Goal: Complete Application Form: Complete application form

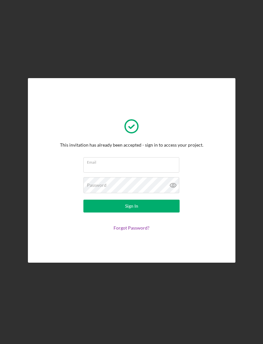
click at [162, 173] on input "Email" at bounding box center [132, 164] width 96 height 15
type input "[EMAIL_ADDRESS][DOMAIN_NAME]"
click at [131, 212] on button "Sign In" at bounding box center [132, 205] width 96 height 13
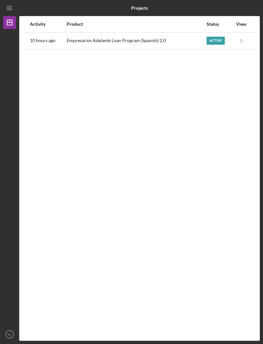
click at [240, 43] on icon "Icon/Navigate" at bounding box center [242, 40] width 14 height 14
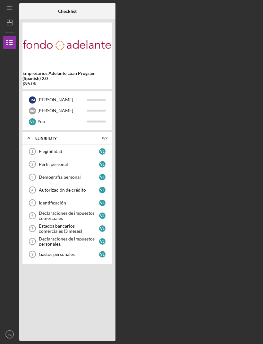
click at [223, 341] on div "Checklist Empresarios Adelante Loan Program (Spanish) 2.0 $95.0K J M [PERSON_NA…" at bounding box center [139, 171] width 241 height 337
click at [72, 165] on div "Perfil personal" at bounding box center [69, 164] width 60 height 5
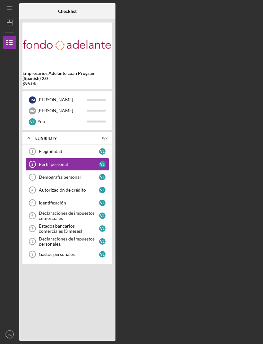
scroll to position [21, 0]
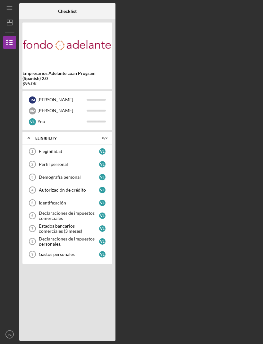
click at [59, 153] on div "Elegibilidad" at bounding box center [69, 151] width 60 height 5
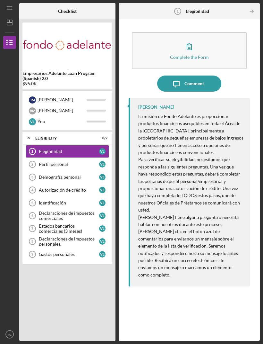
click at [92, 139] on div "ELIGIBILITY" at bounding box center [63, 138] width 56 height 4
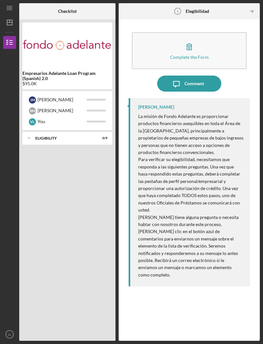
click at [14, 7] on icon "Icon/Menu" at bounding box center [10, 8] width 14 height 14
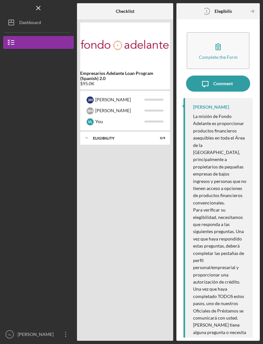
click at [35, 25] on div "Dashboard" at bounding box center [30, 23] width 22 height 14
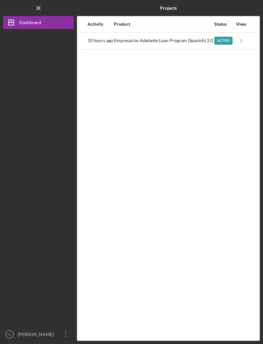
click at [225, 44] on div "Active" at bounding box center [224, 41] width 18 height 8
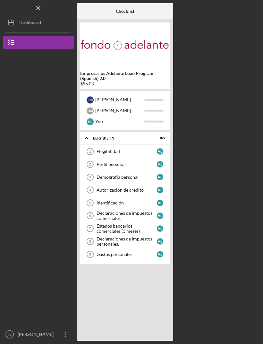
click at [131, 153] on div "Elegibilidad" at bounding box center [127, 151] width 60 height 5
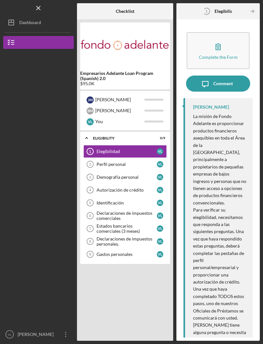
click at [64, 16] on button "Icon/Dashboard Dashboard" at bounding box center [38, 22] width 71 height 13
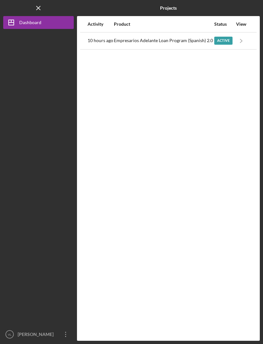
click at [102, 22] on div "Activity" at bounding box center [101, 24] width 26 height 5
click at [127, 22] on div "Product" at bounding box center [164, 24] width 100 height 5
click at [220, 22] on div "Status" at bounding box center [224, 24] width 18 height 5
click at [235, 33] on icon "Icon/Navigate" at bounding box center [242, 40] width 14 height 14
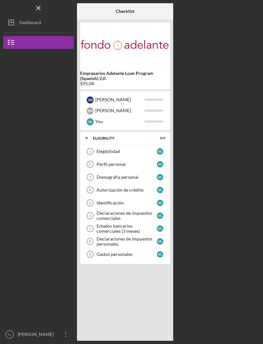
click at [160, 148] on div "[PERSON_NAME]" at bounding box center [160, 151] width 6 height 6
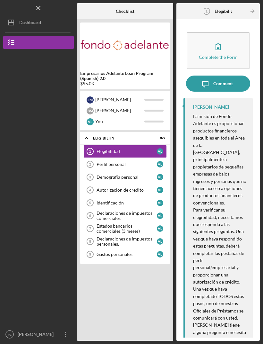
click at [235, 32] on button "Complete the Form Form" at bounding box center [218, 50] width 63 height 37
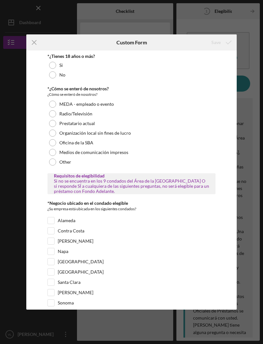
click at [59, 65] on label "Si" at bounding box center [61, 65] width 4 height 5
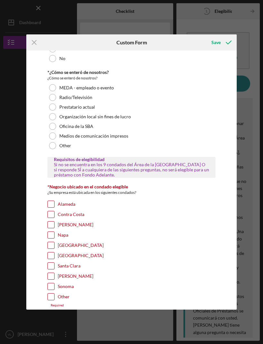
scroll to position [15, 0]
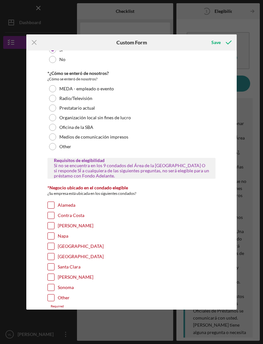
click at [57, 148] on div "Other" at bounding box center [132, 147] width 169 height 10
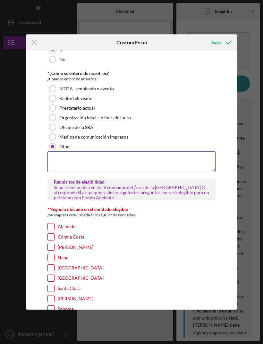
click at [149, 159] on textarea at bounding box center [132, 161] width 169 height 21
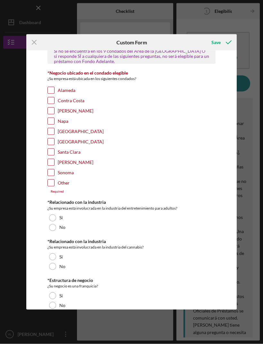
scroll to position [152, 0]
type textarea "My father told me"
click at [91, 134] on div "[GEOGRAPHIC_DATA]" at bounding box center [132, 133] width 169 height 10
click at [58, 129] on label "[GEOGRAPHIC_DATA]" at bounding box center [81, 131] width 46 height 6
click at [54, 129] on input "[GEOGRAPHIC_DATA]" at bounding box center [51, 131] width 6 height 6
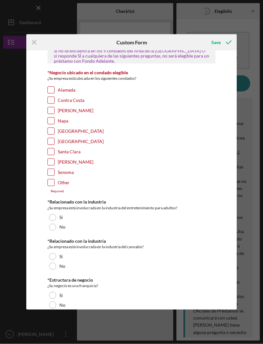
checkbox input "true"
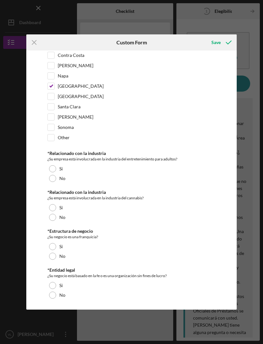
scroll to position [197, 0]
click at [53, 216] on div at bounding box center [52, 217] width 7 height 7
click at [55, 256] on div at bounding box center [52, 256] width 7 height 7
click at [55, 285] on div at bounding box center [52, 285] width 7 height 7
click at [51, 179] on div at bounding box center [52, 178] width 7 height 7
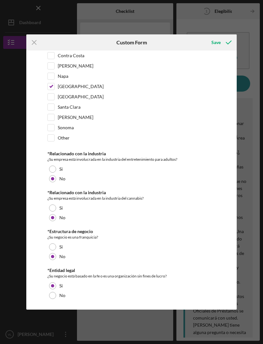
click at [60, 291] on div "No" at bounding box center [132, 295] width 169 height 10
click at [90, 322] on div "Icon/Menu Close Custom Form Save *¿Tienes 18 años o más? Si No *¿Cómo se enteró…" at bounding box center [131, 172] width 263 height 344
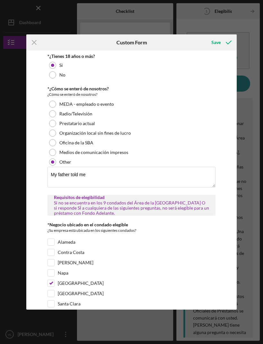
scroll to position [0, 0]
click at [57, 149] on div "Medios de comunicación impresos" at bounding box center [132, 152] width 169 height 10
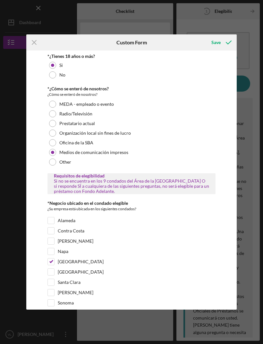
click at [216, 47] on div "Save" at bounding box center [216, 42] width 9 height 13
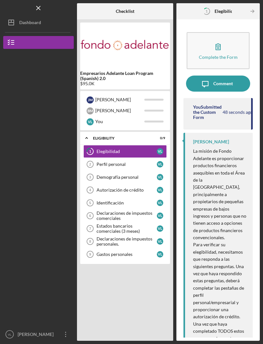
click at [144, 149] on div "Elegibilidad" at bounding box center [127, 151] width 60 height 5
click at [137, 149] on div "Elegibilidad" at bounding box center [127, 151] width 60 height 5
click at [131, 158] on link "Perfil personal 2 Perfil personal [PERSON_NAME]" at bounding box center [126, 164] width 84 height 13
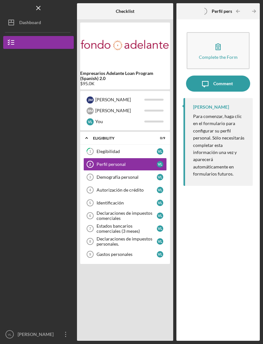
click at [138, 149] on div "Elegibilidad" at bounding box center [127, 151] width 60 height 5
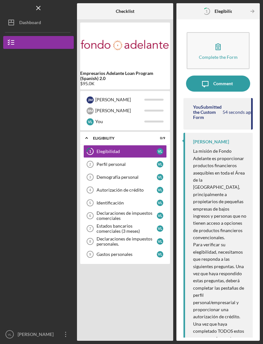
click at [225, 75] on div "Comment" at bounding box center [224, 83] width 20 height 16
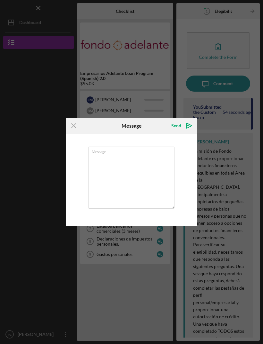
scroll to position [21, 0]
click at [227, 134] on div "Icon/Menu Close Message Send Icon/icon-invite-send Message Cancel Send Icon/ico…" at bounding box center [131, 172] width 263 height 344
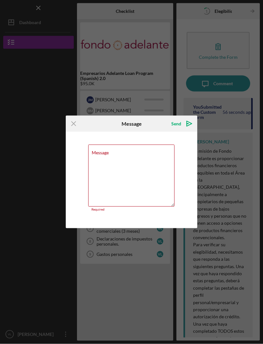
scroll to position [21, 0]
click at [70, 126] on icon "Icon/Menu Close" at bounding box center [74, 124] width 16 height 16
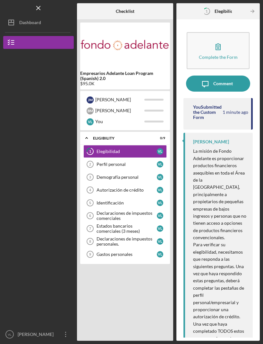
click at [126, 162] on div "Perfil personal" at bounding box center [127, 164] width 60 height 5
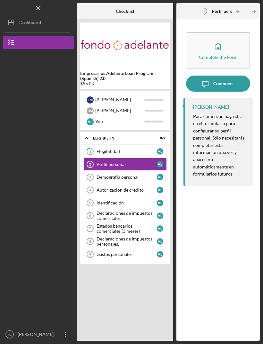
click at [223, 122] on p "Para comenzar, haga clic en el formulario para configurar su perfil personal. S…" at bounding box center [219, 145] width 53 height 65
click at [137, 162] on div "Perfil personal" at bounding box center [127, 164] width 60 height 5
click at [161, 161] on div "[PERSON_NAME]" at bounding box center [160, 164] width 6 height 6
click at [174, 157] on div "Checklist Empresarios Adelante Loan Program (Spanish) 2.0 $95.0K J M [PERSON_NA…" at bounding box center [168, 171] width 183 height 337
click at [89, 156] on icon "Perfil personal 2" at bounding box center [90, 164] width 16 height 16
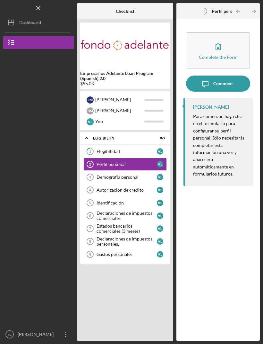
click at [230, 75] on div "Comment" at bounding box center [224, 83] width 20 height 16
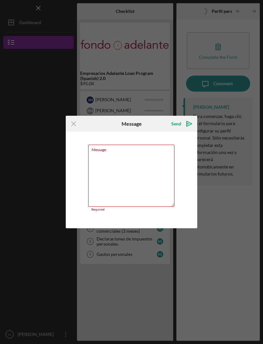
scroll to position [21, 0]
click at [78, 120] on icon "Icon/Menu Close" at bounding box center [74, 124] width 16 height 16
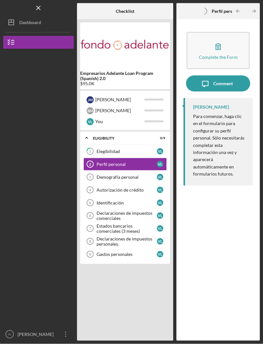
scroll to position [21, 0]
click at [235, 32] on button "Complete the Form Form" at bounding box center [218, 50] width 63 height 37
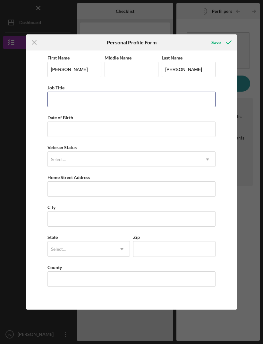
click at [60, 103] on input "Job Title" at bounding box center [132, 99] width 169 height 15
click at [192, 101] on input "Job Title" at bounding box center [132, 99] width 169 height 15
click at [51, 100] on input "Paraeducator" at bounding box center [132, 99] width 169 height 15
click at [102, 99] on input "Paraeducator" at bounding box center [132, 99] width 169 height 15
click at [55, 104] on input "Paraeducator" at bounding box center [132, 99] width 169 height 15
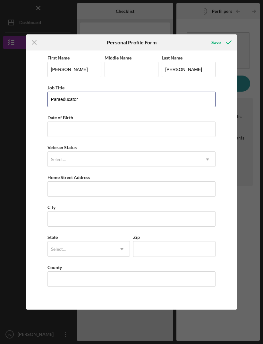
click at [56, 103] on input "Paraeducator" at bounding box center [132, 99] width 169 height 15
type input "SPED Paraeducator"
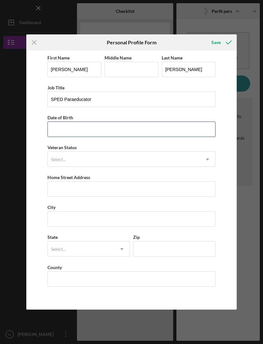
click at [191, 131] on input "Date of Birth" at bounding box center [132, 128] width 169 height 15
type input "[DATE]"
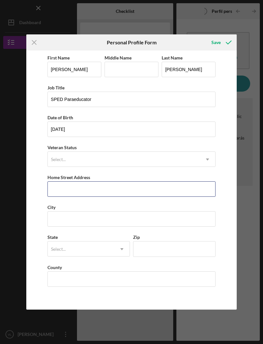
click at [205, 192] on input "Home Street Address" at bounding box center [132, 188] width 169 height 15
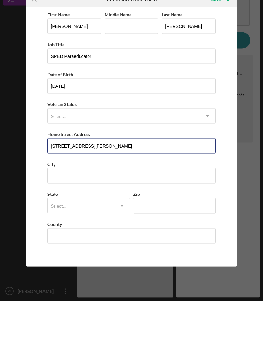
type input "[STREET_ADDRESS][PERSON_NAME]"
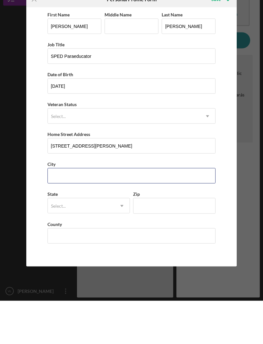
click at [179, 211] on input "City" at bounding box center [132, 218] width 169 height 15
type input "[GEOGRAPHIC_DATA]"
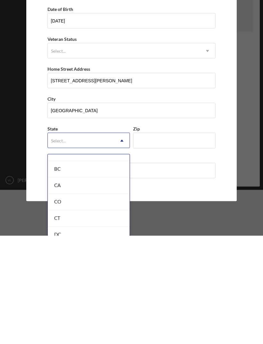
scroll to position [160, 0]
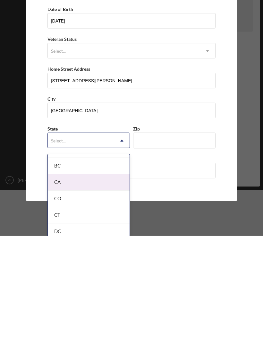
click at [55, 283] on div "CA" at bounding box center [89, 291] width 82 height 16
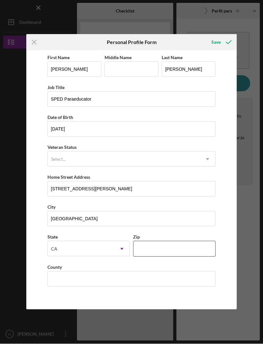
click at [186, 256] on input "Zip" at bounding box center [174, 248] width 83 height 15
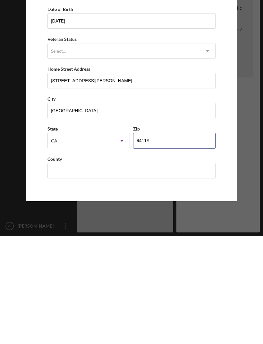
type input "94110"
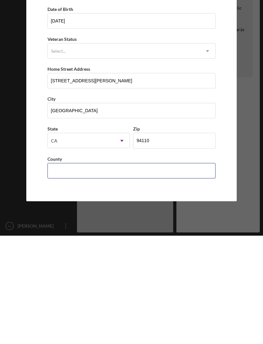
click at [196, 271] on input "County" at bounding box center [132, 278] width 169 height 15
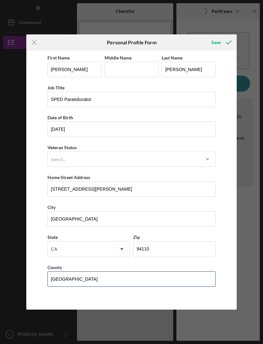
scroll to position [0, 0]
type input "[GEOGRAPHIC_DATA]"
click at [221, 41] on icon "submit" at bounding box center [229, 42] width 16 height 16
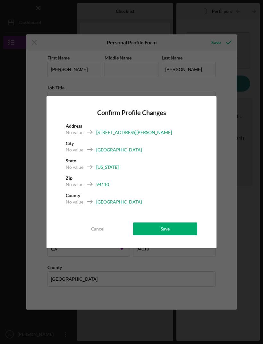
click at [190, 223] on button "Save" at bounding box center [165, 228] width 64 height 13
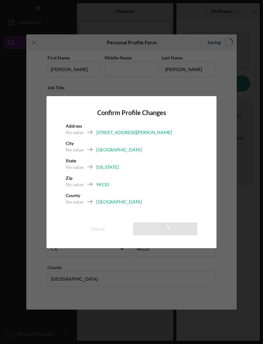
scroll to position [21, 0]
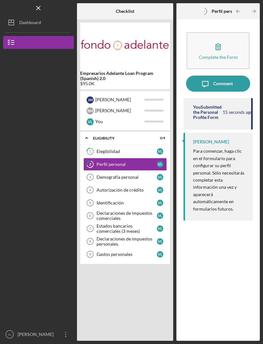
click at [94, 169] on icon "Demografía personal 3" at bounding box center [90, 177] width 16 height 16
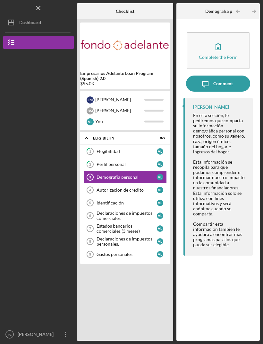
click at [104, 149] on div "Elegibilidad" at bounding box center [127, 151] width 60 height 5
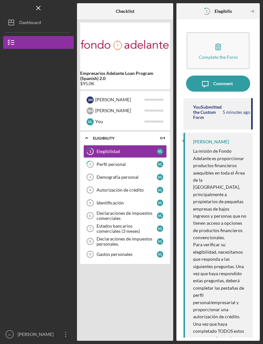
click at [139, 174] on div "Demografía personal" at bounding box center [127, 176] width 60 height 5
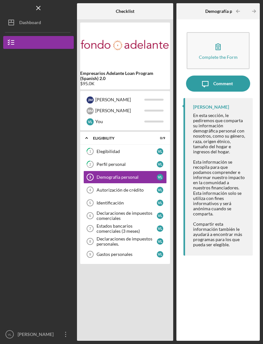
click at [227, 55] on div "Complete the Form" at bounding box center [218, 57] width 39 height 5
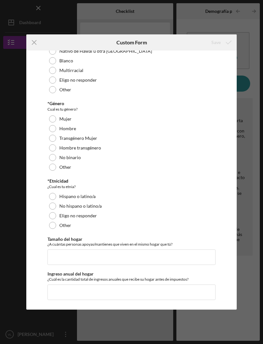
scroll to position [73, 0]
click at [133, 122] on div "Mujer" at bounding box center [132, 119] width 169 height 10
click at [107, 195] on div "Hispano o latino/a" at bounding box center [132, 196] width 169 height 10
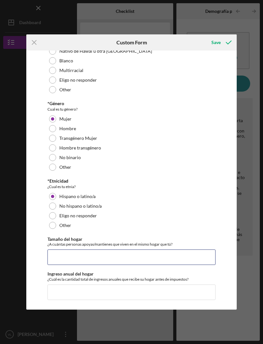
click at [157, 258] on input "Tamaño del hogar" at bounding box center [132, 256] width 169 height 15
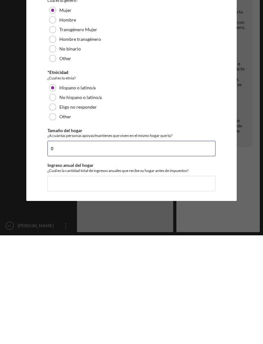
scroll to position [21, 0]
type input "0"
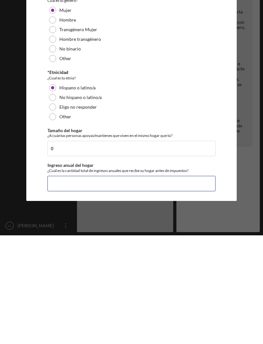
click at [169, 284] on input "Ingreso anual del hogar" at bounding box center [132, 291] width 169 height 15
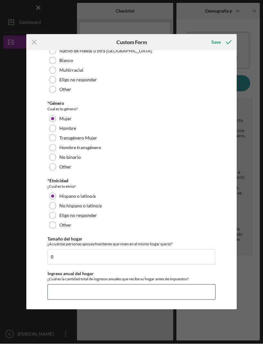
click at [68, 292] on input "Ingreso anual del hogar" at bounding box center [132, 291] width 169 height 15
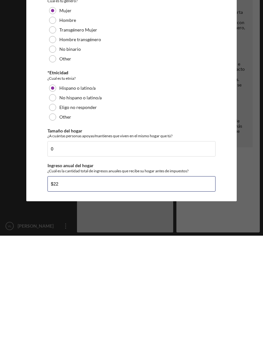
type input "$2"
type input "$45,880"
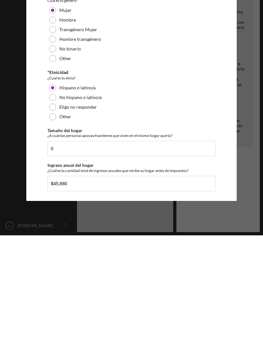
click at [252, 188] on div "Icon/Menu Close Custom Form Save Información demográfica *Raza Cual es su raza?…" at bounding box center [131, 172] width 263 height 344
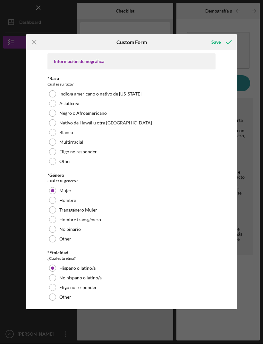
scroll to position [0, 0]
click at [215, 46] on div "Save" at bounding box center [216, 42] width 9 height 13
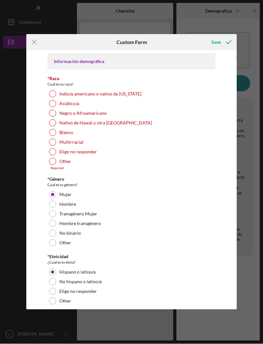
click at [53, 159] on div at bounding box center [52, 161] width 7 height 7
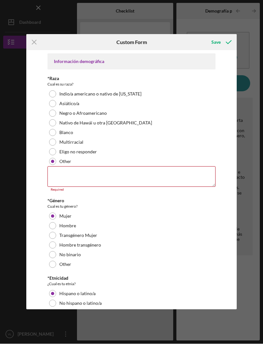
click at [57, 171] on textarea at bounding box center [132, 176] width 169 height 21
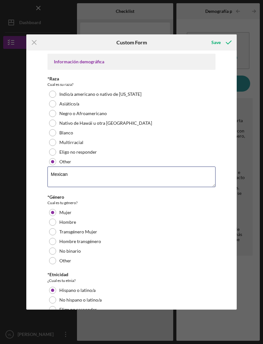
type textarea "Mexican"
click at [221, 40] on div "Save" at bounding box center [216, 42] width 9 height 13
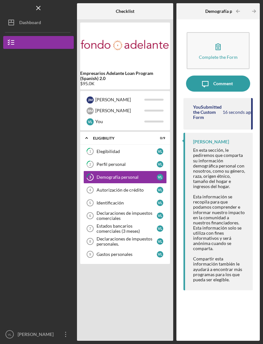
click at [123, 183] on link "Autorización de crédito 4 Autorización de [PERSON_NAME]" at bounding box center [126, 189] width 84 height 13
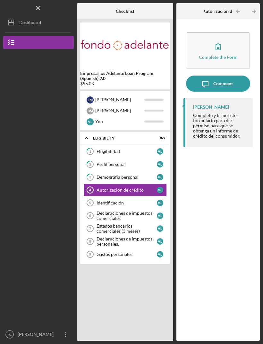
click at [209, 32] on button "Complete the Form Form" at bounding box center [218, 50] width 63 height 37
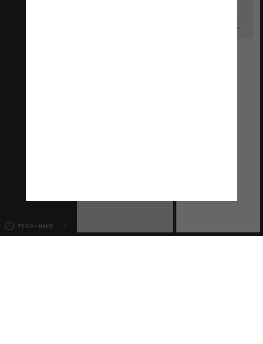
scroll to position [21, 0]
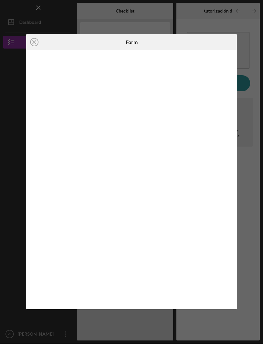
click at [35, 44] on icon "Icon/Close" at bounding box center [34, 42] width 16 height 16
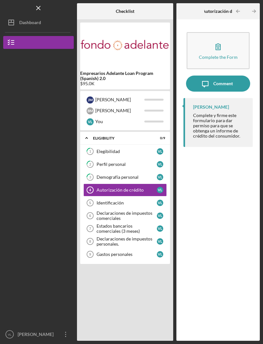
click at [103, 171] on link "3 Demografía personal [PERSON_NAME]" at bounding box center [126, 177] width 84 height 13
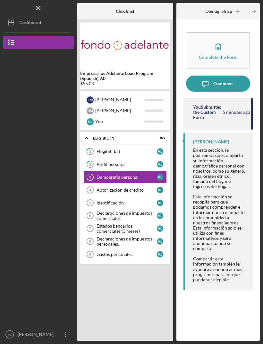
click at [99, 271] on div "Icon/Expander ELIGIBILITY 0 / 9 1 Elegibilidad [PERSON_NAME] 2 Perfil personal …" at bounding box center [125, 235] width 90 height 206
click at [90, 131] on icon "Icon/Expander" at bounding box center [86, 137] width 13 height 13
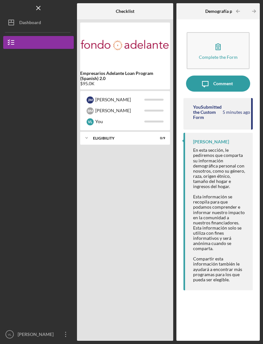
click at [88, 131] on icon "Icon/Expander" at bounding box center [86, 137] width 13 height 13
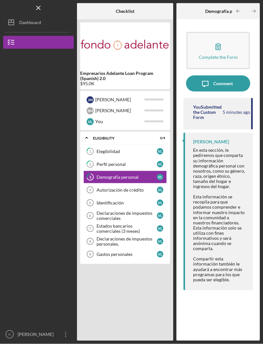
scroll to position [5, 0]
click at [110, 187] on div "Autorización de crédito" at bounding box center [127, 189] width 60 height 5
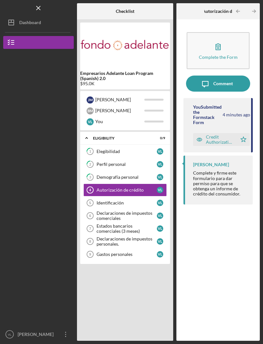
click at [224, 107] on div "You Submitted the Formstack Form 4 minutes ago" at bounding box center [219, 114] width 52 height 21
click at [219, 134] on div "Credit Authorization -- [DATE] 12_29am.pdf" at bounding box center [220, 139] width 28 height 10
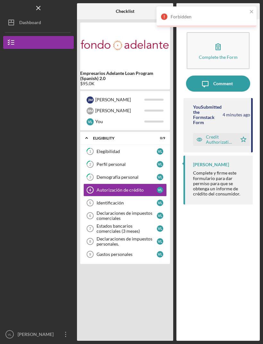
click at [251, 10] on icon "close" at bounding box center [251, 11] width 3 height 3
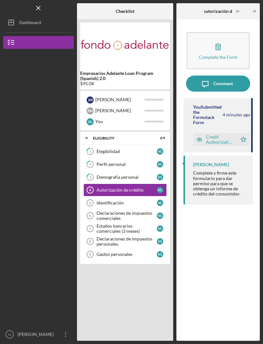
click at [231, 32] on button "Complete the Form Form" at bounding box center [218, 50] width 63 height 37
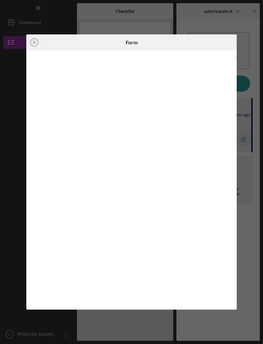
click at [37, 40] on icon "Icon/Close" at bounding box center [34, 42] width 16 height 16
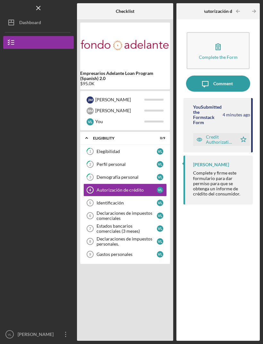
click at [100, 196] on link "Identificación 5 Identificación [PERSON_NAME]" at bounding box center [126, 202] width 84 height 13
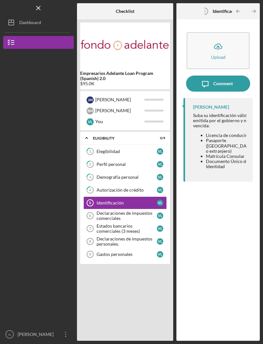
click at [102, 183] on link "4 Autorización de [PERSON_NAME]" at bounding box center [126, 189] width 84 height 13
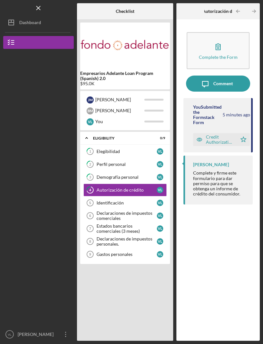
click at [135, 200] on div "Identificación" at bounding box center [127, 202] width 60 height 5
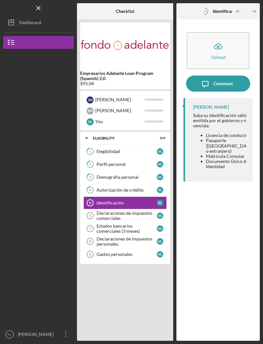
click at [189, 49] on button "Icon/Upload Upload" at bounding box center [218, 50] width 63 height 37
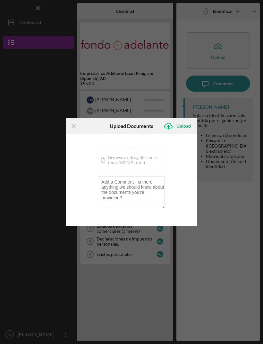
scroll to position [21, 0]
click at [181, 126] on div "Upload" at bounding box center [184, 126] width 14 height 13
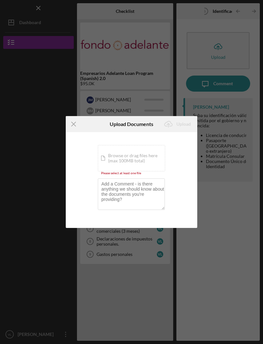
click at [147, 156] on div "Icon/Document Browse or drag files here (max 100MB total) Tap to choose files o…" at bounding box center [131, 158] width 67 height 26
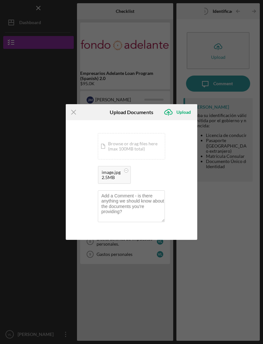
click at [185, 111] on div "Upload" at bounding box center [184, 112] width 14 height 13
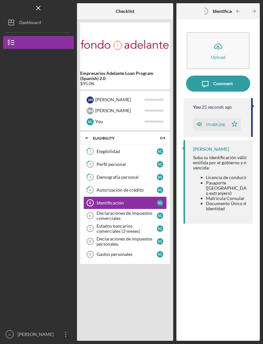
click at [138, 210] on div "Declaraciones de impuestos comerciales" at bounding box center [127, 215] width 60 height 10
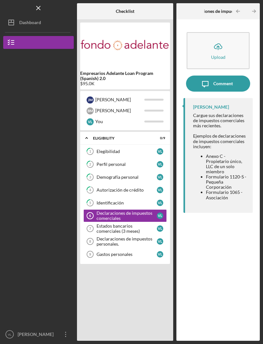
click at [138, 236] on div "Declaraciones de impuestos personales." at bounding box center [127, 241] width 60 height 10
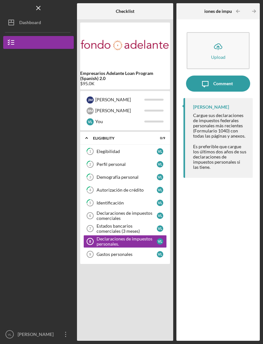
click at [140, 252] on div "Gastos personales" at bounding box center [127, 254] width 60 height 5
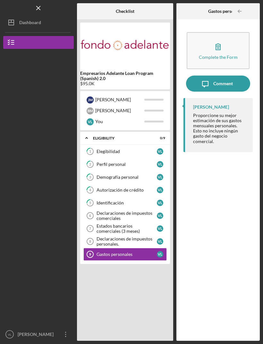
click at [224, 39] on icon "button" at bounding box center [218, 47] width 16 height 16
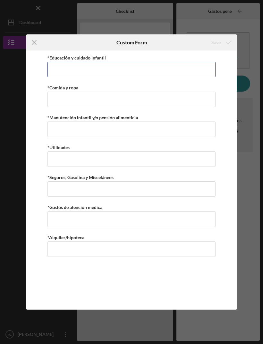
click at [190, 66] on input "*Educación y cuidado infantil" at bounding box center [132, 69] width 169 height 15
type input "$0"
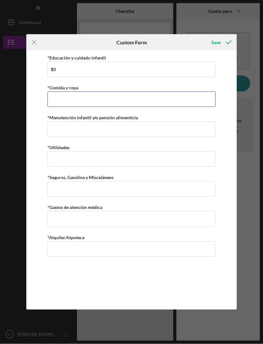
click at [187, 105] on input "*Comida y ropa" at bounding box center [132, 99] width 169 height 15
type input "$200"
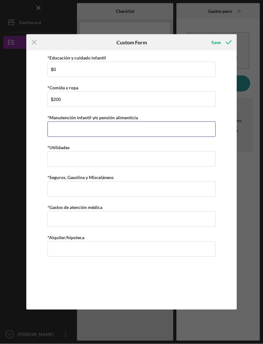
click at [188, 131] on input "*Manutención infantil y/o pensión alimenticia" at bounding box center [132, 128] width 169 height 15
type input "$0"
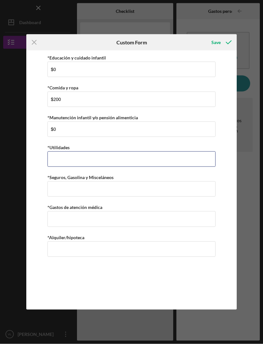
click at [177, 163] on input "*Utilidades" at bounding box center [132, 158] width 169 height 15
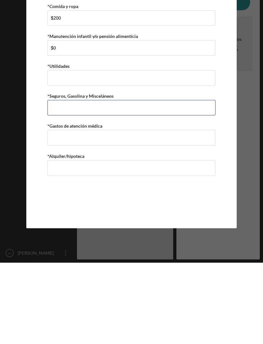
click at [129, 181] on input "*Seguros, Gasolina y Misceláneos" at bounding box center [132, 188] width 169 height 15
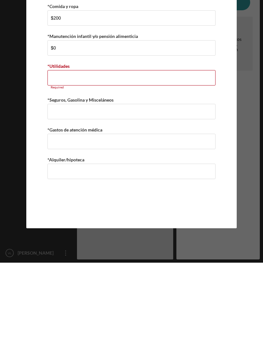
click at [126, 151] on input "*Utilidades" at bounding box center [132, 158] width 169 height 15
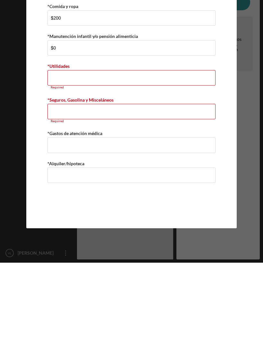
type input "$0"
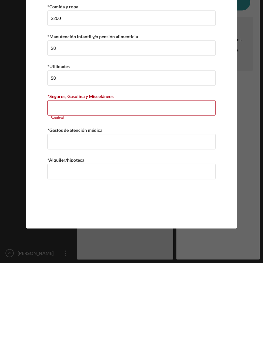
click at [171, 181] on input "*Seguros, Gasolina y Misceláneos" at bounding box center [132, 188] width 169 height 15
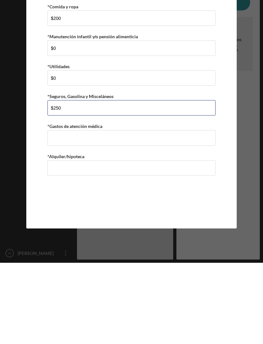
type input "$250"
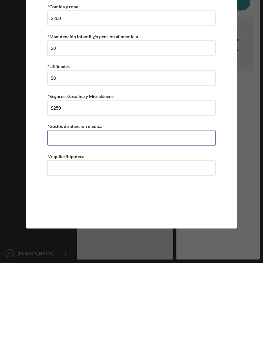
click at [148, 211] on input "*Gastos de atención médica" at bounding box center [132, 218] width 169 height 15
type input "$0"
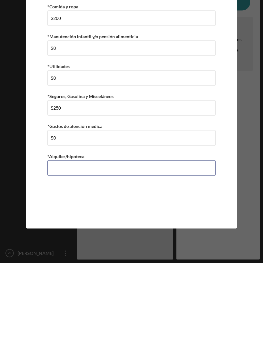
click at [147, 241] on input "*Alquiler/hipoteca" at bounding box center [132, 248] width 169 height 15
type input "$500"
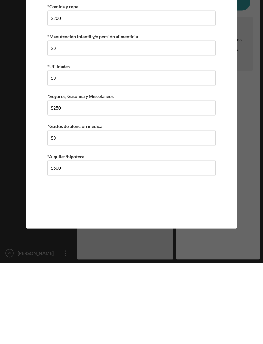
click at [181, 208] on div "*Educación y cuidado infantil $0 *Comida y ropa $200 *Manutención infantil y/o …" at bounding box center [132, 180] width 169 height 252
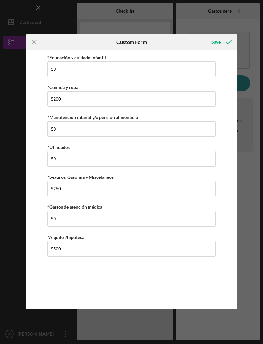
click at [222, 39] on icon "submit" at bounding box center [229, 42] width 16 height 16
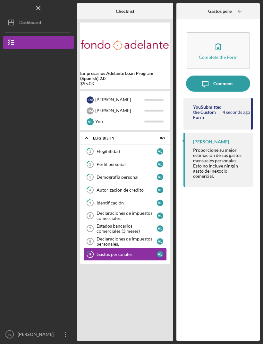
click at [130, 236] on div "Declaraciones de impuestos personales." at bounding box center [127, 241] width 60 height 10
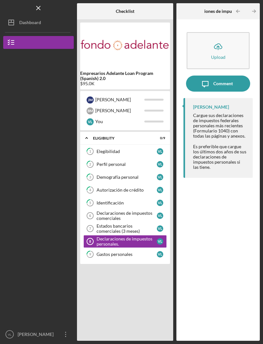
click at [145, 105] on div "B M [PERSON_NAME]" at bounding box center [126, 110] width 84 height 11
click at [132, 279] on div "Icon/Expander ELIGIBILITY 0 / 9 1 Elegibilidad [PERSON_NAME] 2 Perfil personal …" at bounding box center [125, 235] width 90 height 206
click at [4, 119] on div at bounding box center [38, 118] width 71 height 139
click at [22, 26] on div "Dashboard" at bounding box center [30, 23] width 22 height 14
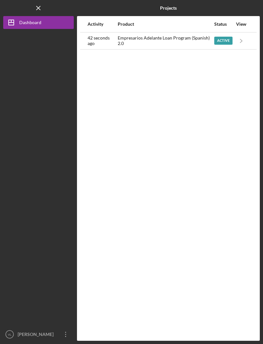
click at [247, 42] on icon "Icon/Navigate" at bounding box center [242, 40] width 14 height 14
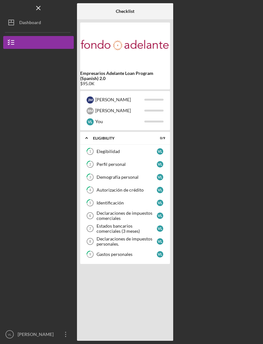
click at [181, 327] on div "Checklist Empresarios Adelante Loan Program (Spanish) 2.0 $95.0K J M [PERSON_NA…" at bounding box center [168, 171] width 183 height 337
